Goal: Information Seeking & Learning: Learn about a topic

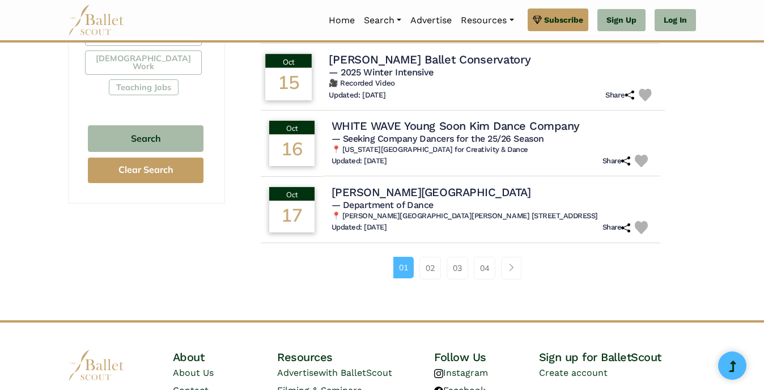
scroll to position [736, 0]
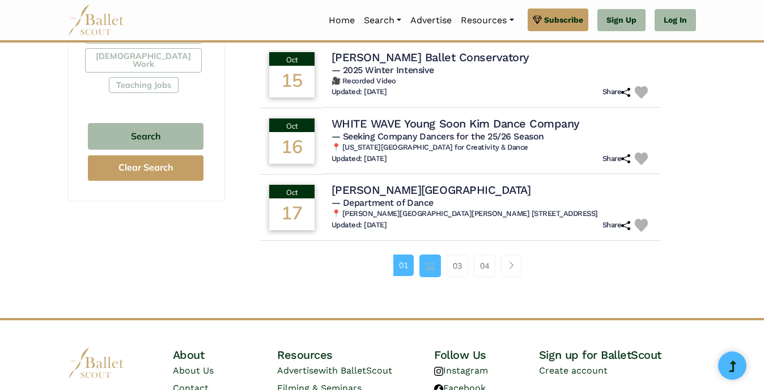
click at [423, 261] on link "02" at bounding box center [430, 265] width 22 height 23
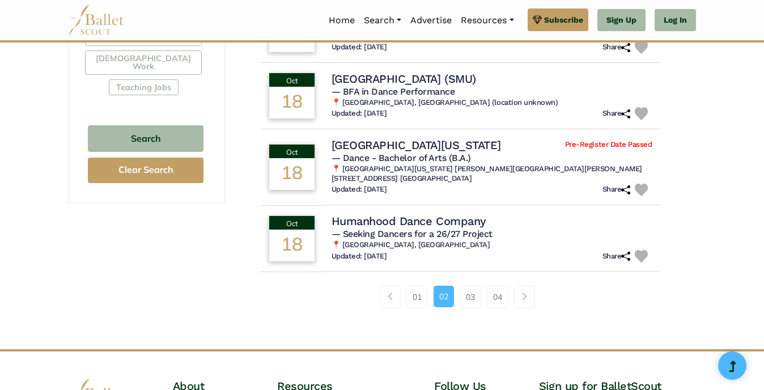
scroll to position [736, 0]
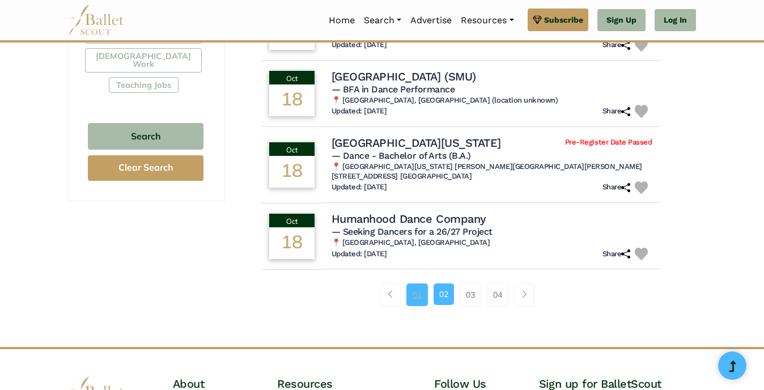
click at [415, 296] on link "01" at bounding box center [417, 294] width 22 height 23
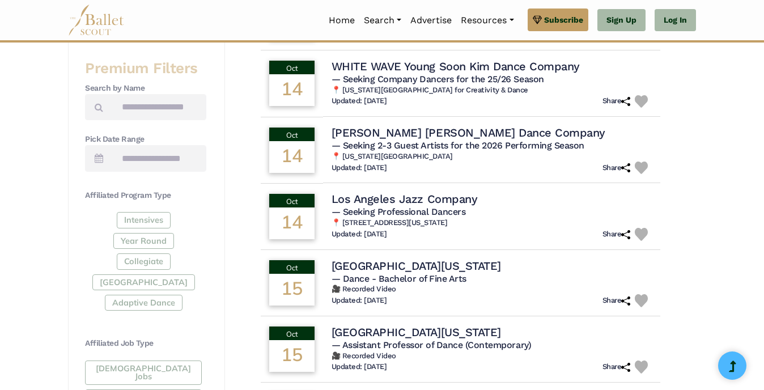
scroll to position [453, 0]
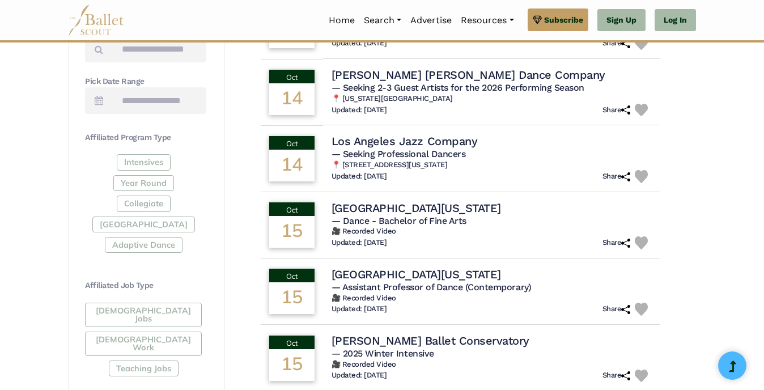
click at [144, 311] on div "Full-Time Jobs Gig Work Teaching Jobs" at bounding box center [145, 342] width 121 height 78
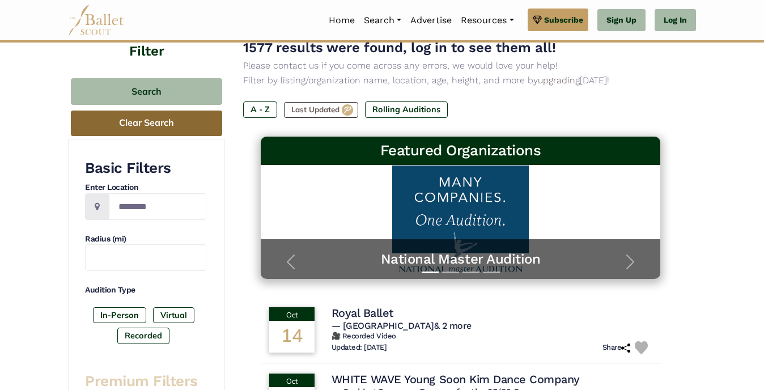
scroll to position [57, 0]
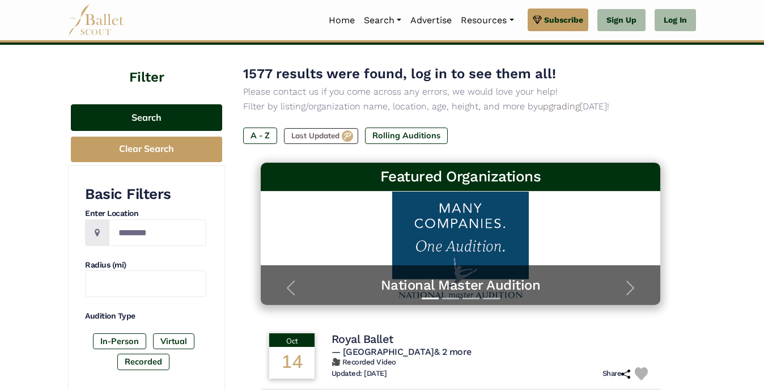
click at [163, 125] on button "Search" at bounding box center [146, 117] width 151 height 27
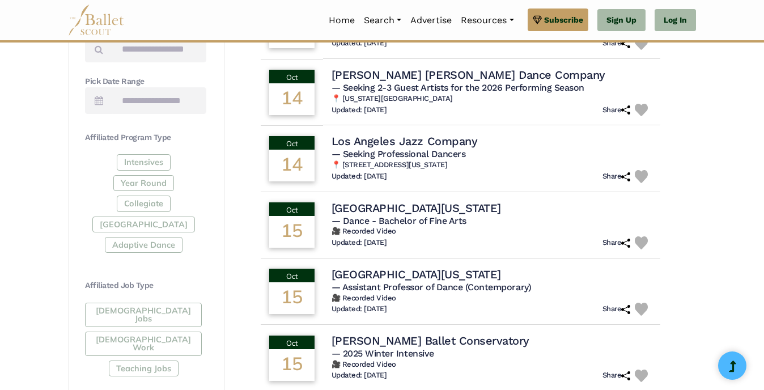
scroll to position [283, 0]
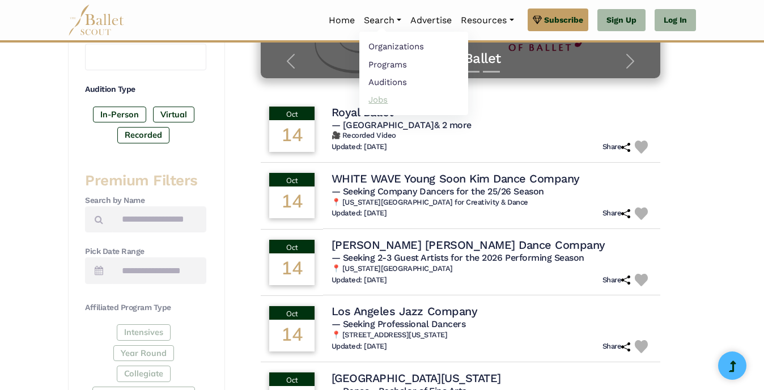
click at [382, 102] on link "Jobs" at bounding box center [413, 100] width 109 height 18
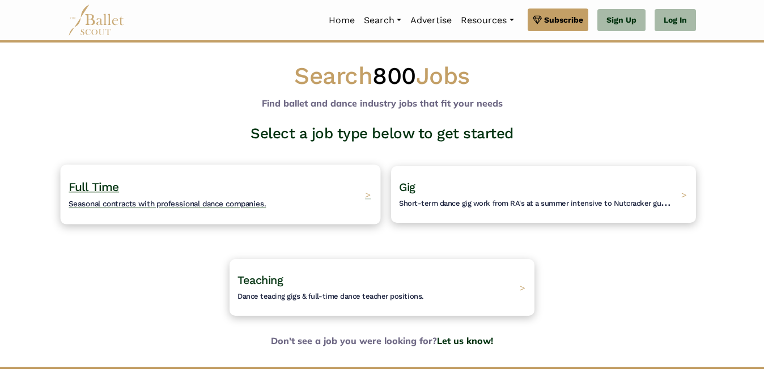
click at [139, 202] on span "Seasonal contracts with professional dance companies." at bounding box center [167, 203] width 197 height 9
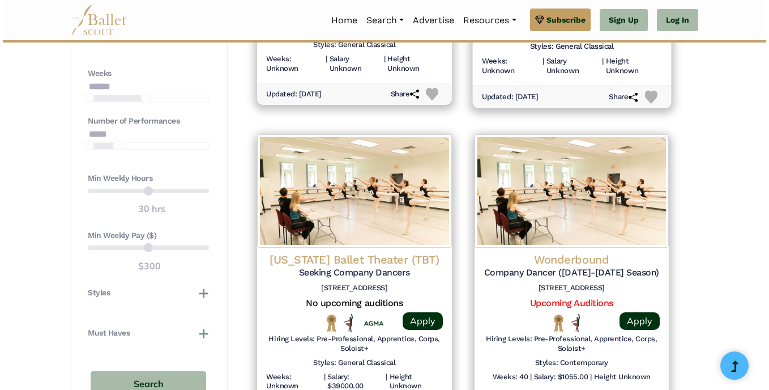
scroll to position [850, 0]
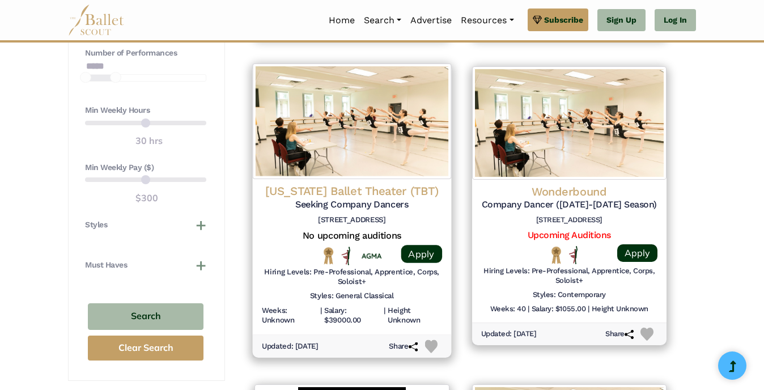
click at [363, 190] on h4 "Texas Ballet Theater (TBT)" at bounding box center [352, 191] width 180 height 15
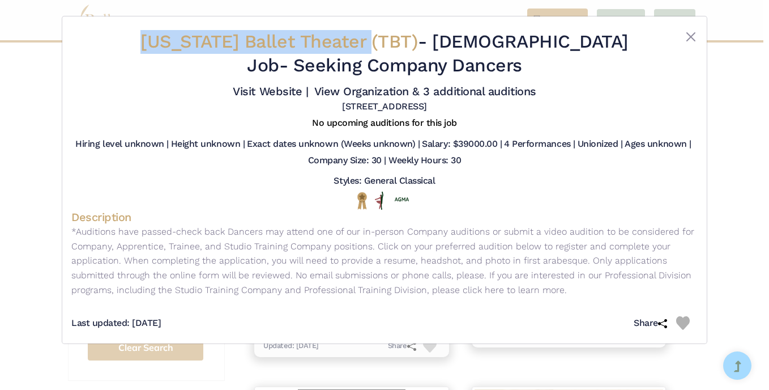
drag, startPoint x: 164, startPoint y: 45, endPoint x: 384, endPoint y: 42, distance: 219.8
click at [384, 42] on span "Texas Ballet Theater (TBT)" at bounding box center [279, 42] width 278 height 22
drag, startPoint x: 384, startPoint y: 42, endPoint x: 348, endPoint y: 43, distance: 35.1
copy span "Texas Ballet Theater (TBT)"
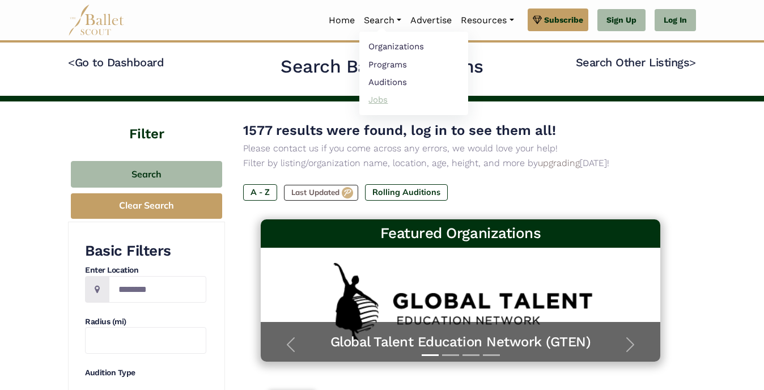
click at [373, 97] on link "Jobs" at bounding box center [413, 100] width 109 height 18
click at [380, 99] on link "Jobs" at bounding box center [413, 100] width 109 height 18
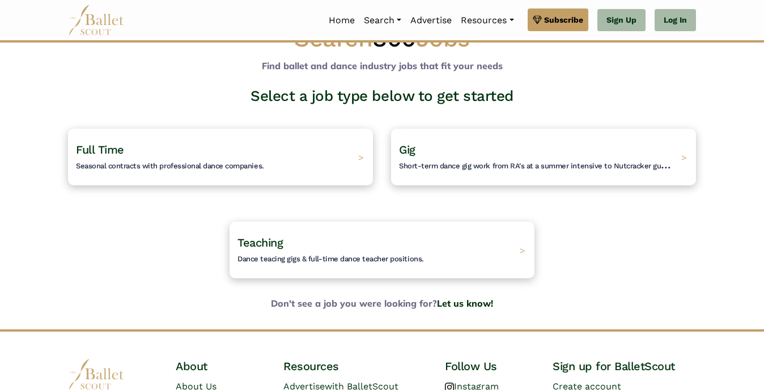
scroll to position [57, 0]
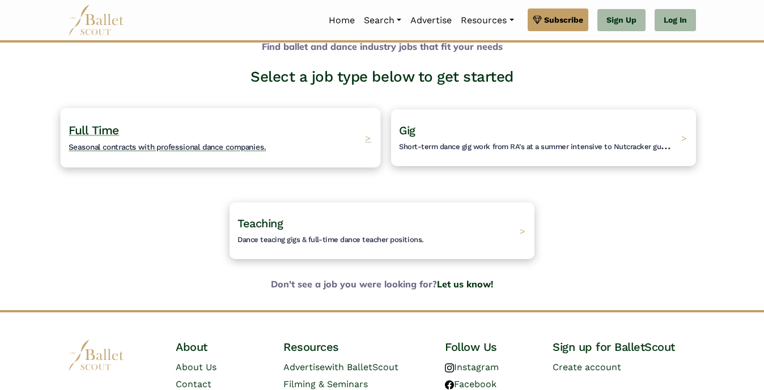
click at [122, 141] on h4 "Full Time Seasonal contracts with professional dance companies." at bounding box center [167, 137] width 197 height 31
click at [110, 150] on span "Seasonal contracts with professional dance companies." at bounding box center [167, 146] width 197 height 9
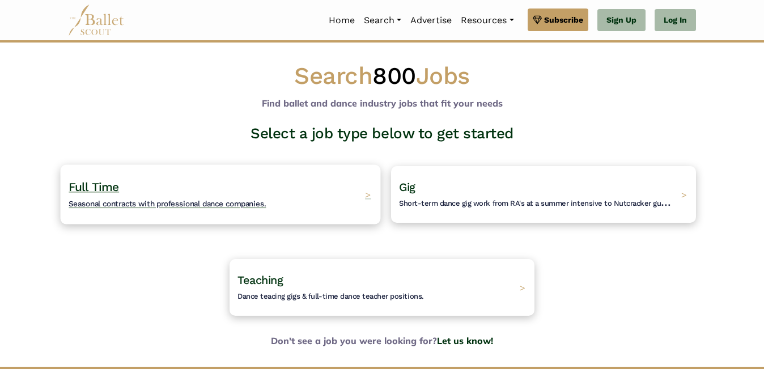
click at [103, 185] on span "Full Time" at bounding box center [94, 187] width 50 height 14
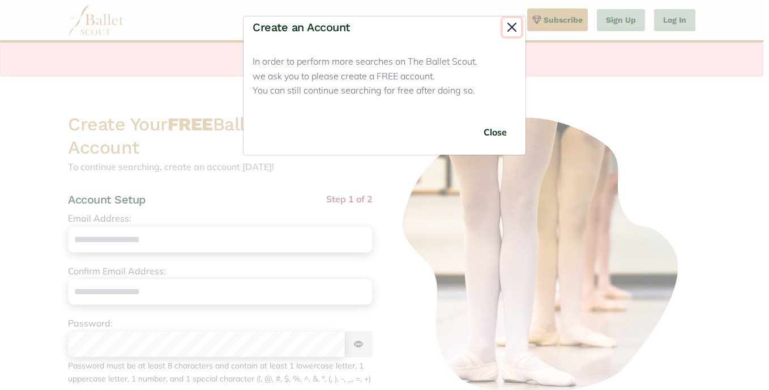
click at [511, 27] on button "Close" at bounding box center [512, 27] width 18 height 18
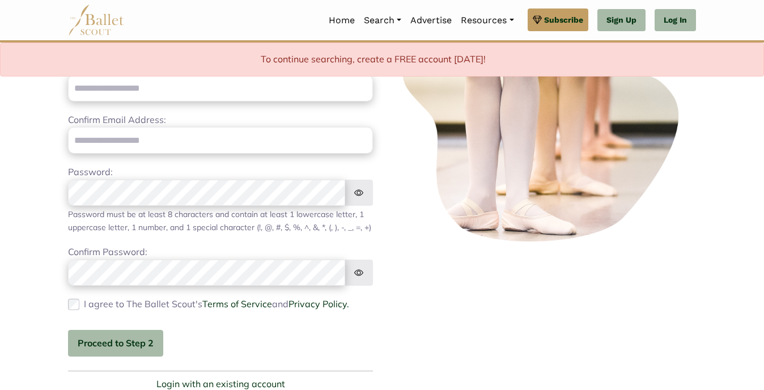
scroll to position [113, 0]
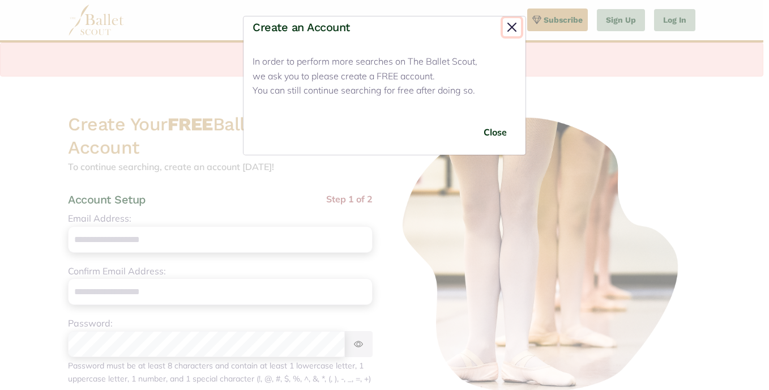
click at [512, 28] on button "Close" at bounding box center [512, 27] width 18 height 18
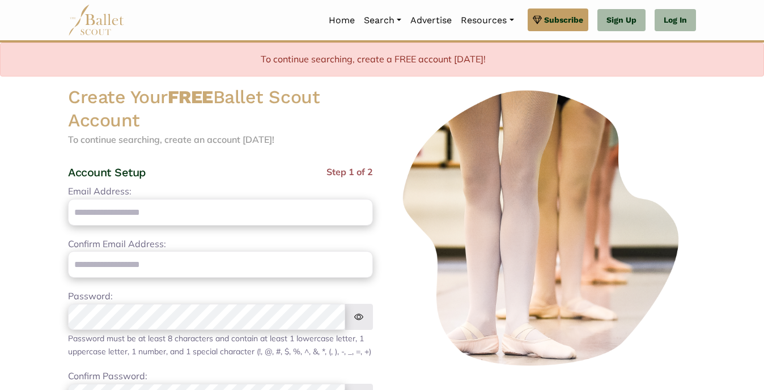
scroll to position [25, 0]
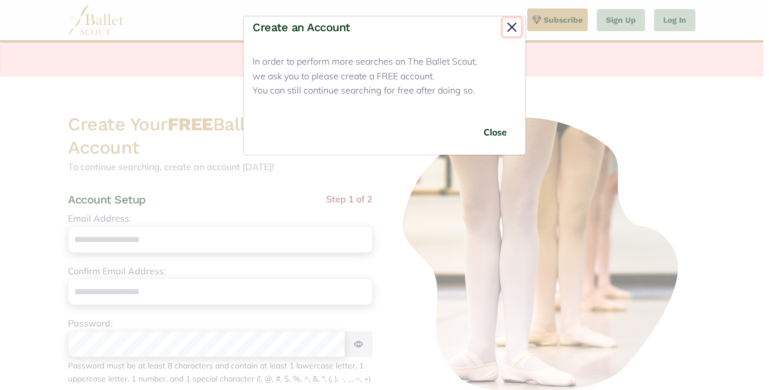
click at [511, 24] on button "Close" at bounding box center [512, 27] width 18 height 18
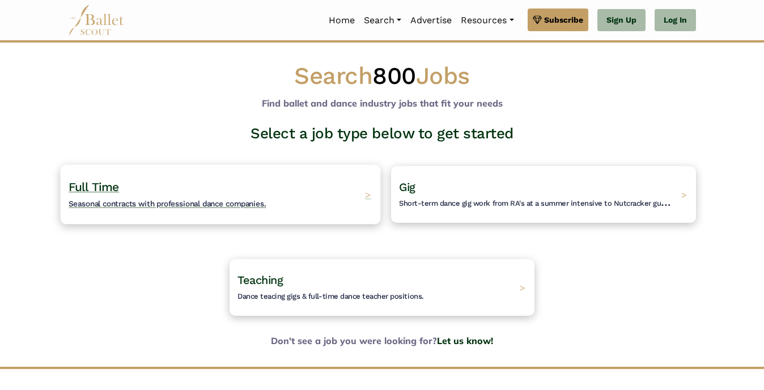
click at [104, 188] on span "Full Time" at bounding box center [94, 187] width 50 height 14
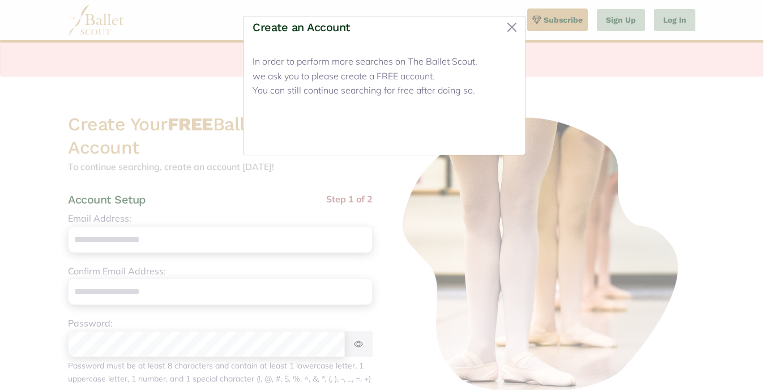
click at [496, 132] on button "Close" at bounding box center [495, 132] width 42 height 27
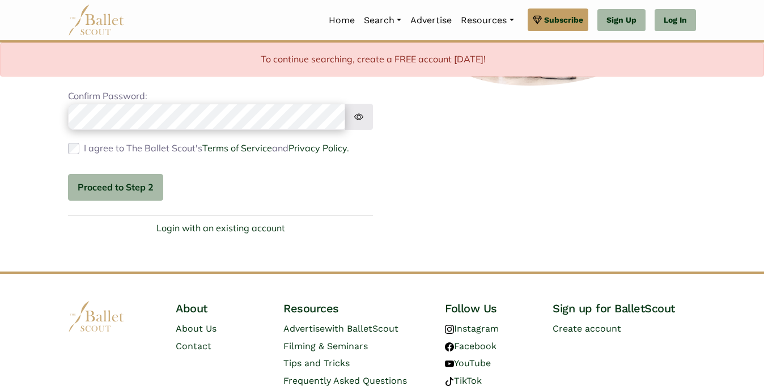
scroll to position [365, 0]
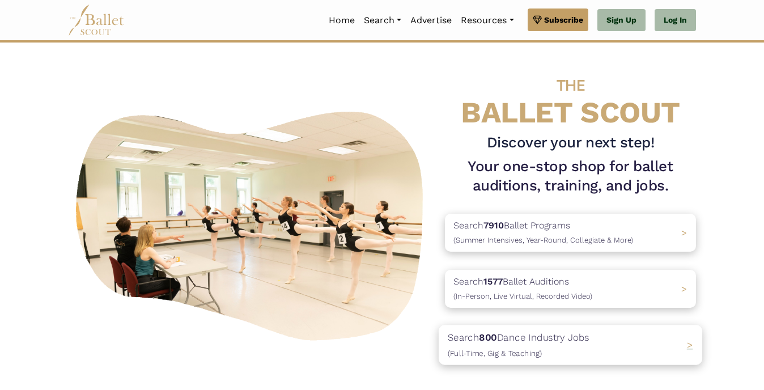
click at [686, 346] on div "Search 800 Dance Industry Jobs (Full-Time, Gig & Teaching) >" at bounding box center [569, 345] width 263 height 40
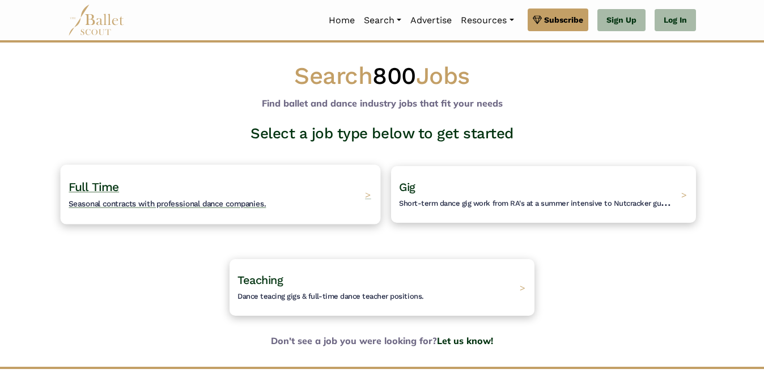
click at [90, 186] on span "Full Time" at bounding box center [94, 187] width 50 height 14
